Goal: Information Seeking & Learning: Learn about a topic

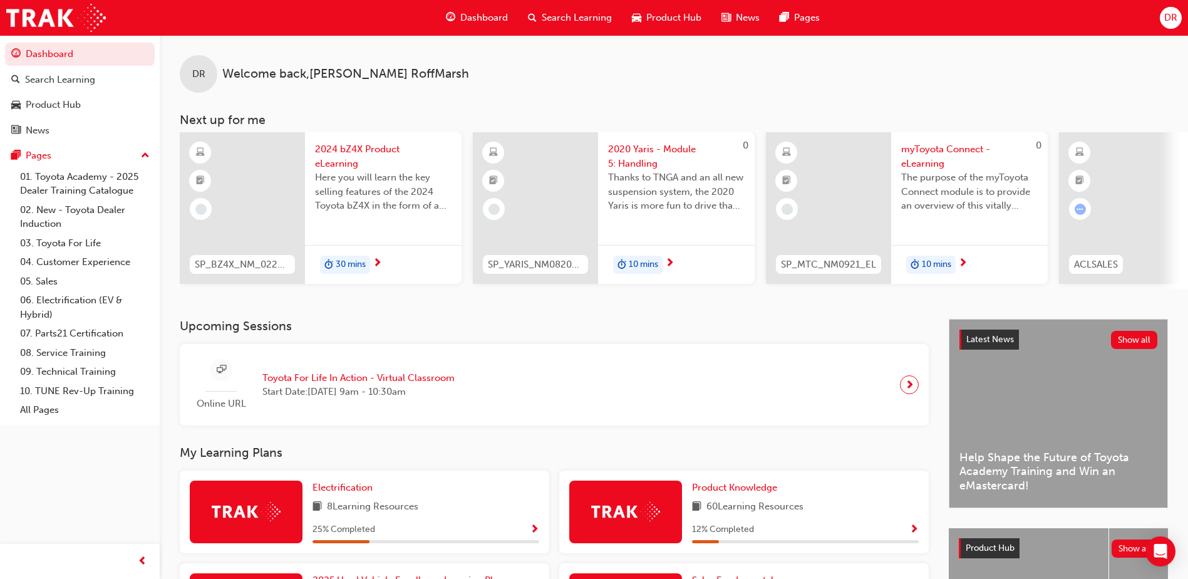
click at [553, 19] on span "Search Learning" at bounding box center [577, 18] width 70 height 14
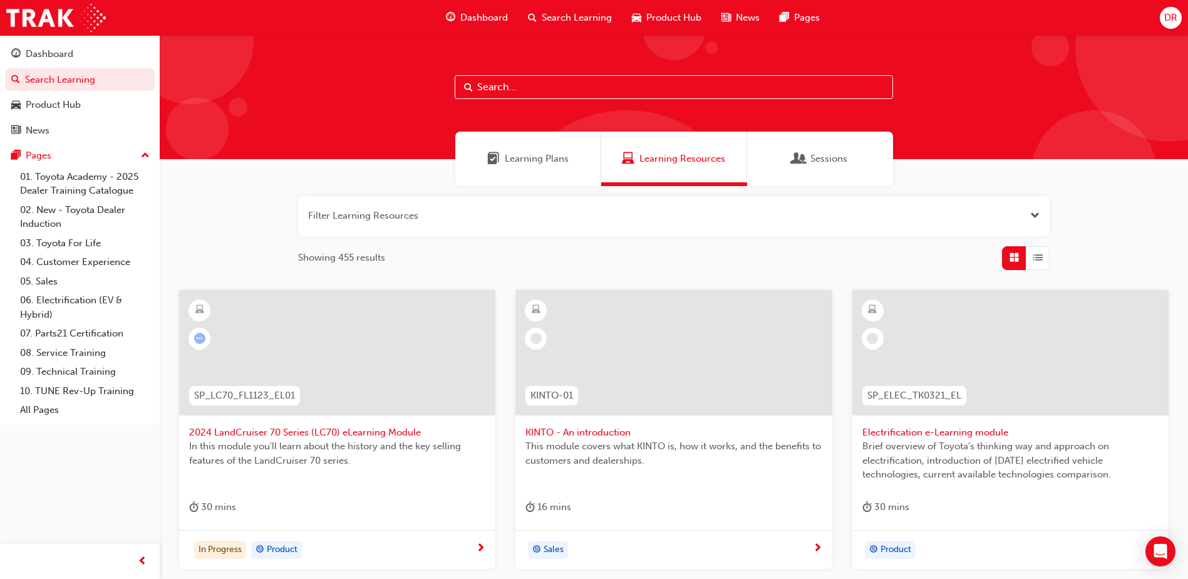
click at [474, 85] on input "text" at bounding box center [674, 87] width 438 height 24
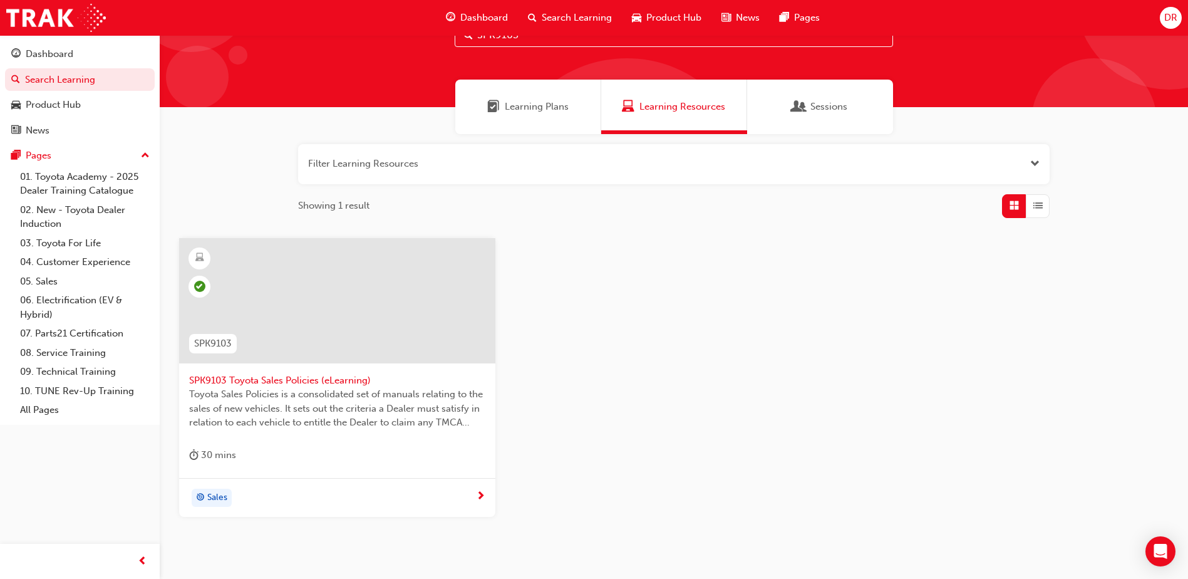
scroll to position [111, 0]
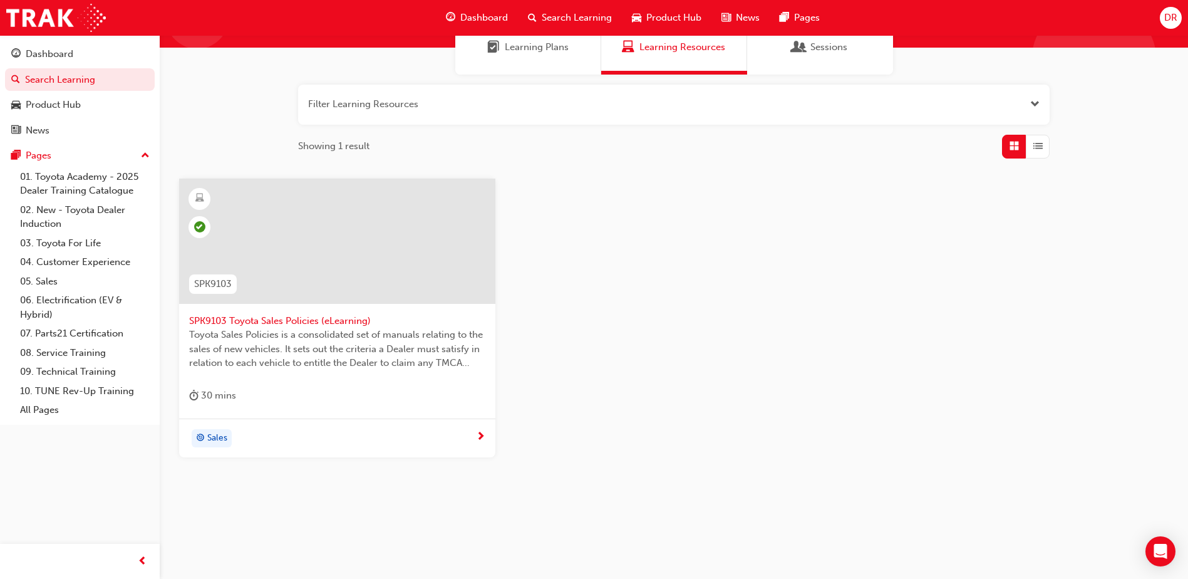
type input "SPK9103"
click at [268, 321] on span "SPK9103 Toyota Sales Policies (eLearning)" at bounding box center [337, 321] width 296 height 14
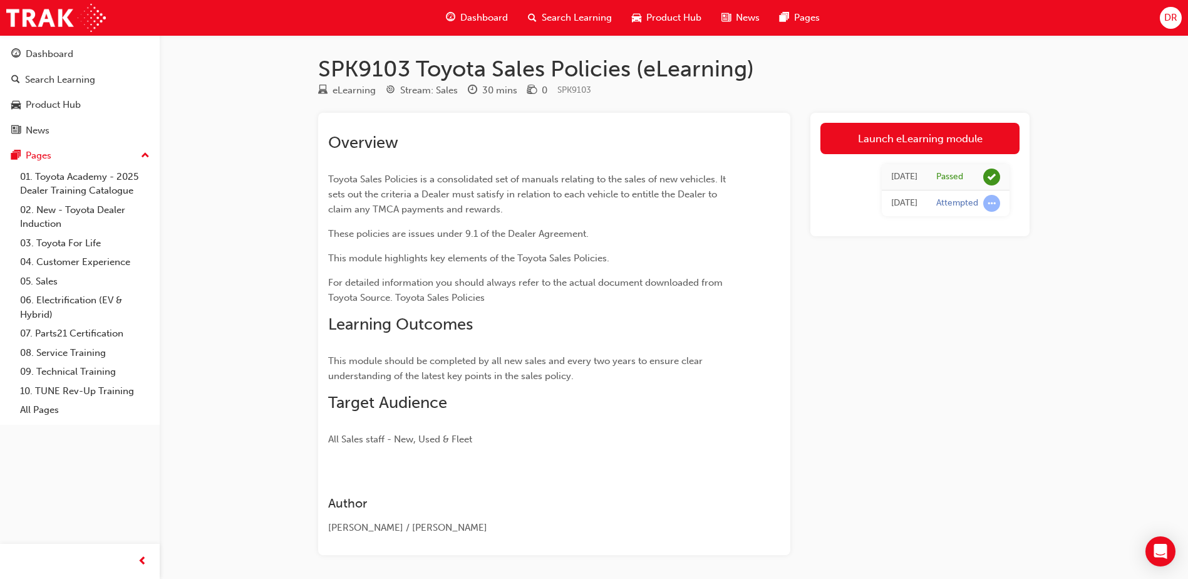
click at [579, 21] on span "Search Learning" at bounding box center [577, 18] width 70 height 14
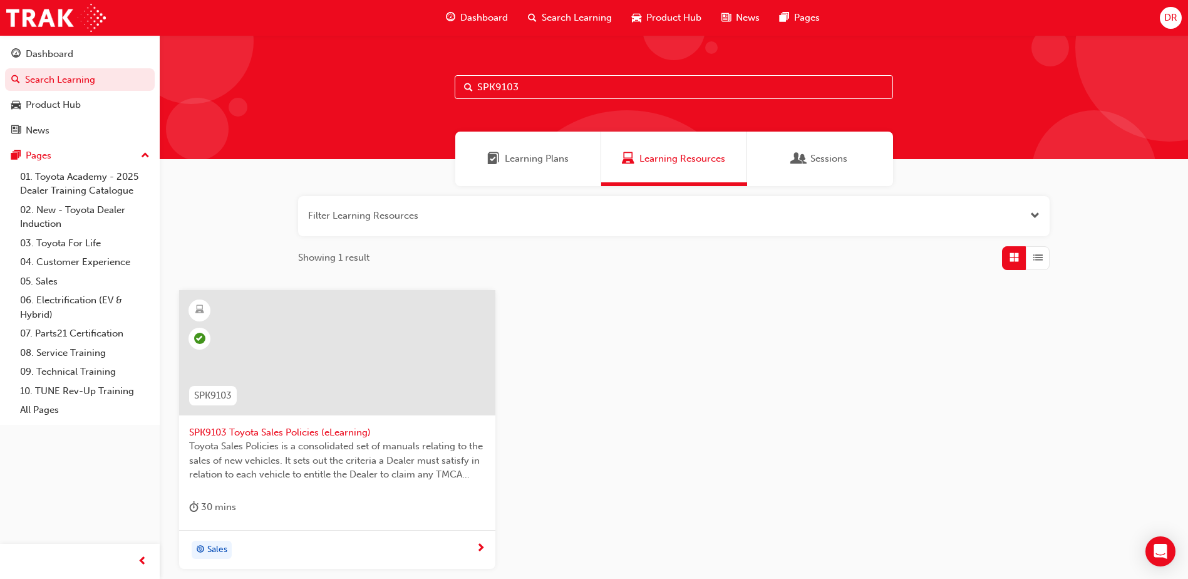
drag, startPoint x: 522, startPoint y: 82, endPoint x: 512, endPoint y: 83, distance: 9.5
click at [512, 83] on input "SPK9103" at bounding box center [674, 87] width 438 height 24
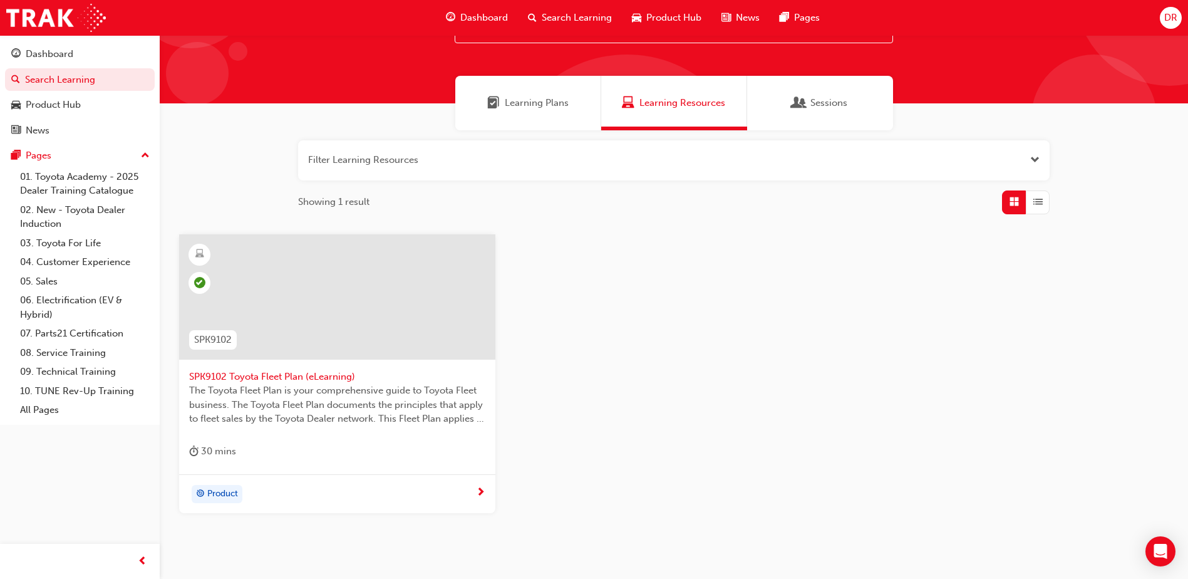
scroll to position [111, 0]
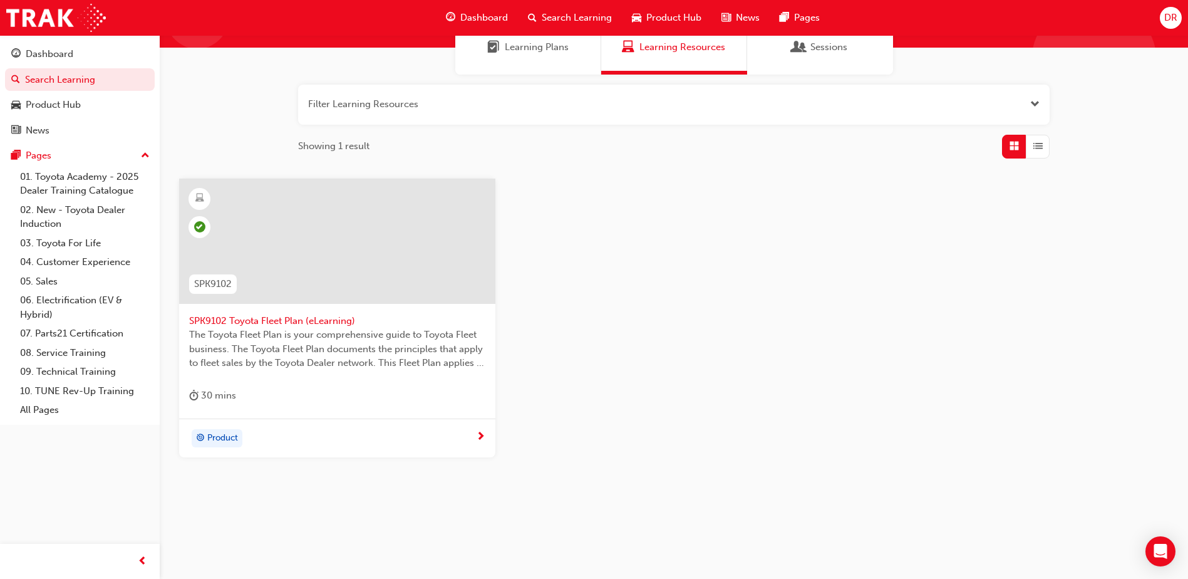
type input "SPK9102"
click at [343, 289] on div at bounding box center [337, 240] width 316 height 125
